Goal: Communication & Community: Answer question/provide support

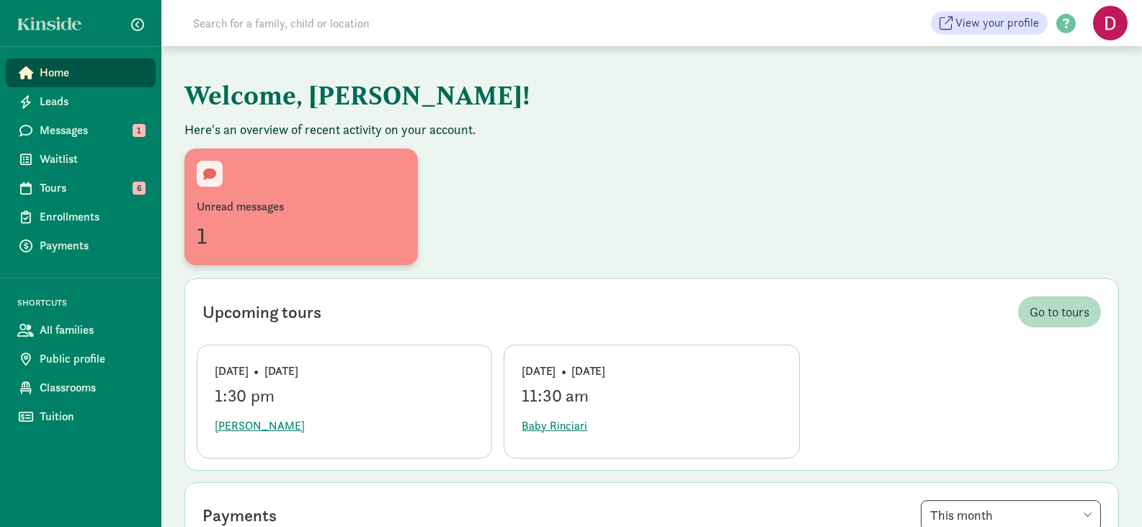
click at [263, 214] on div "Unread messages" at bounding box center [301, 206] width 209 height 17
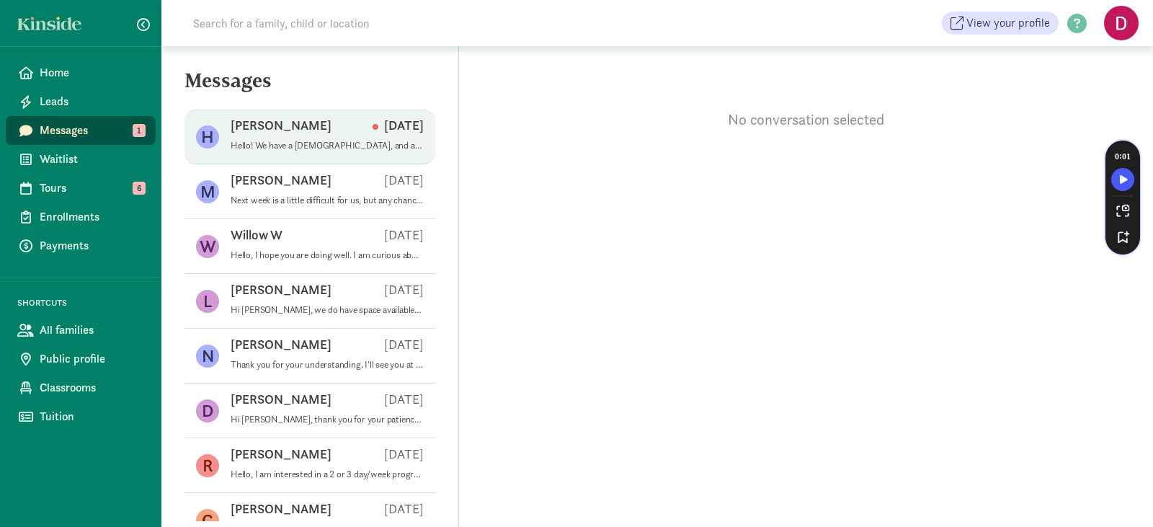
click at [282, 143] on p "Hello! We have a 2 month old, and are currently exploring childcare options for…" at bounding box center [327, 146] width 193 height 12
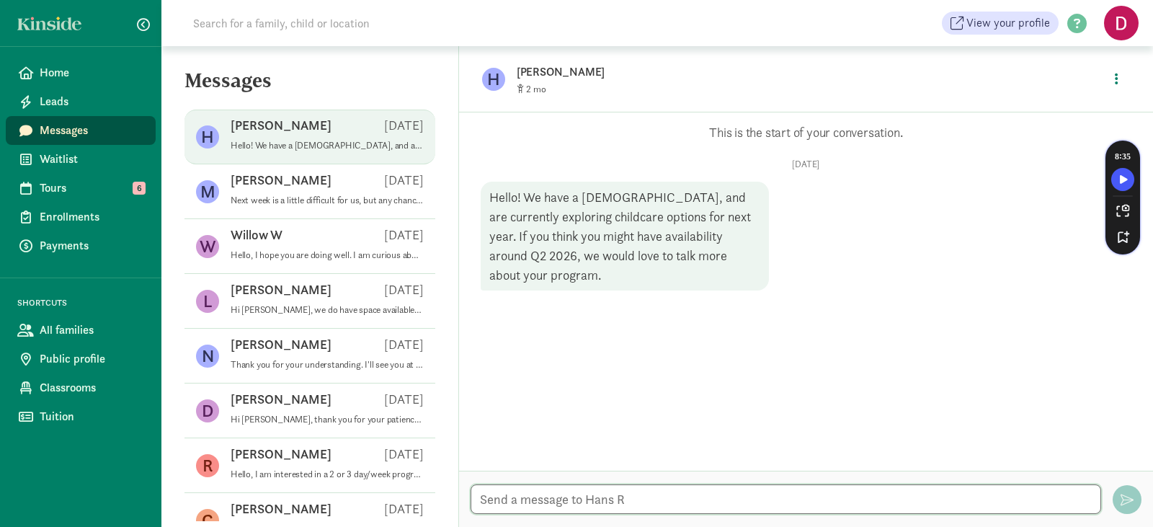
click at [530, 497] on textarea at bounding box center [786, 499] width 631 height 30
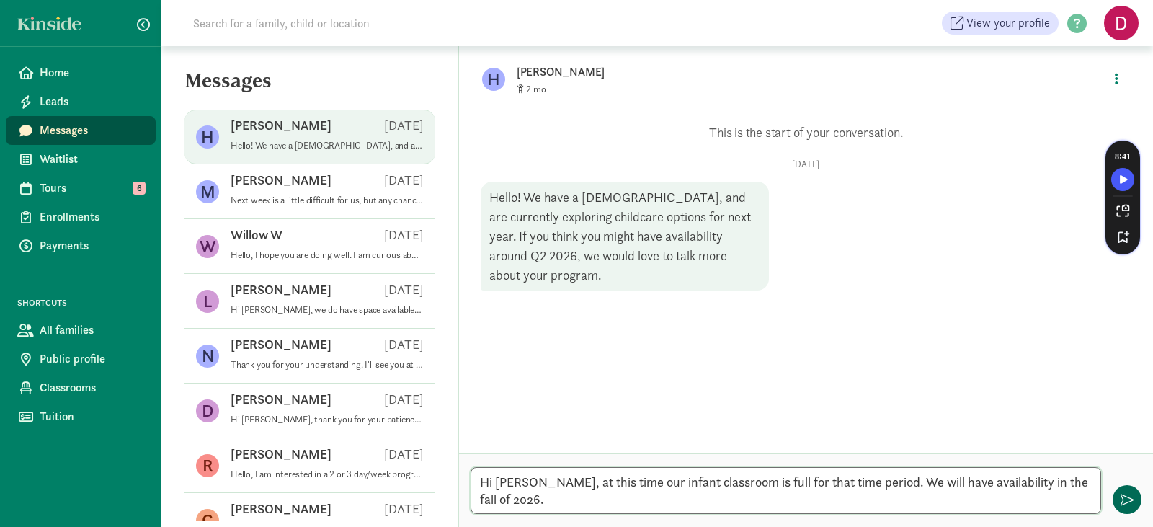
type textarea "Hi Hans, at this time our infant classroom is full for that time period. We wil…"
click at [1127, 493] on span "button" at bounding box center [1127, 499] width 13 height 13
